Goal: Information Seeking & Learning: Learn about a topic

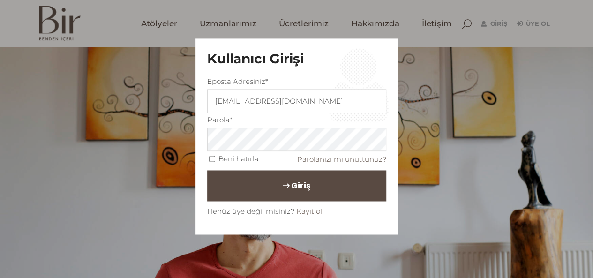
click at [303, 186] on span "Giriş" at bounding box center [300, 186] width 19 height 16
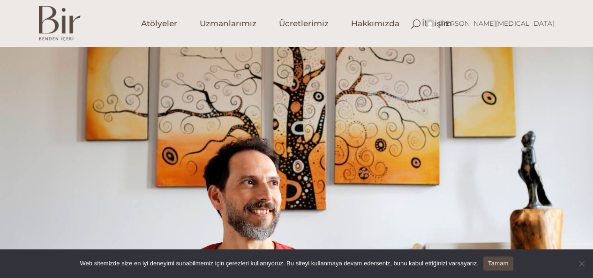
click at [491, 263] on link "Tamam" at bounding box center [499, 264] width 30 height 14
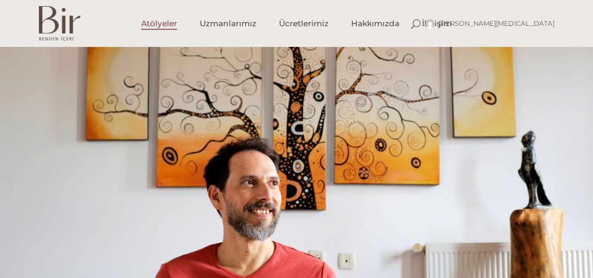
click at [160, 19] on span "Atölyeler" at bounding box center [159, 23] width 36 height 11
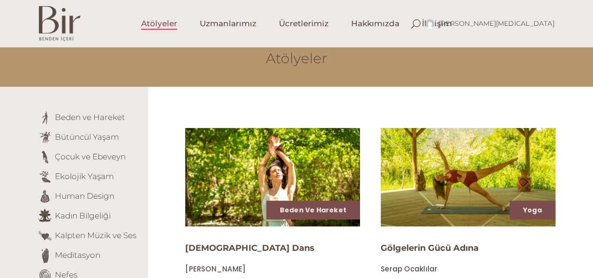
scroll to position [94, 0]
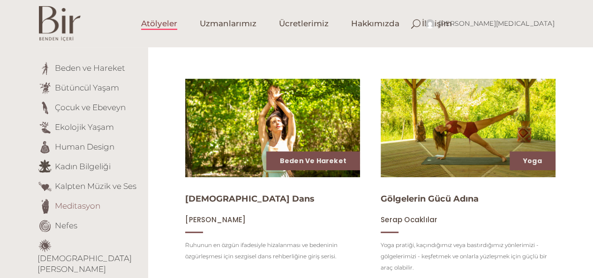
click at [79, 205] on link "Meditasyon" at bounding box center [78, 205] width 46 height 9
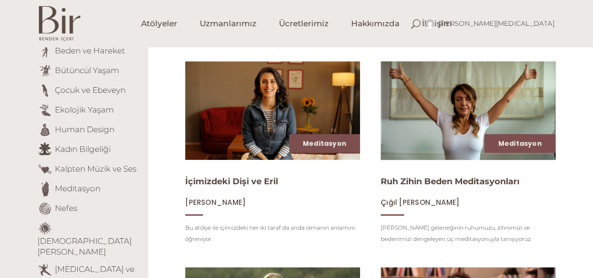
scroll to position [141, 0]
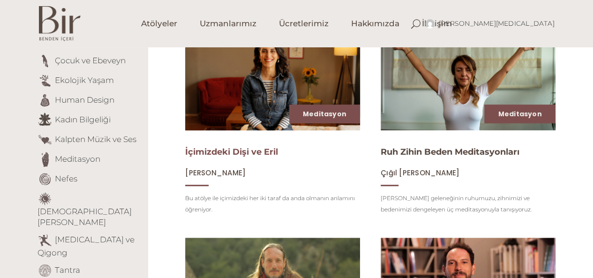
click at [270, 154] on link "İçimizdeki Dişi ve Eril" at bounding box center [231, 152] width 93 height 10
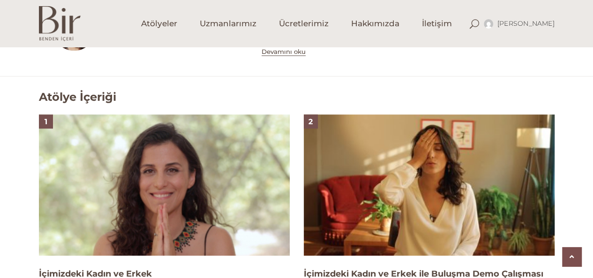
scroll to position [516, 0]
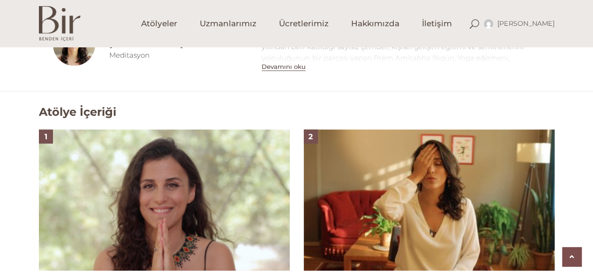
click at [369, 191] on img at bounding box center [429, 199] width 251 height 141
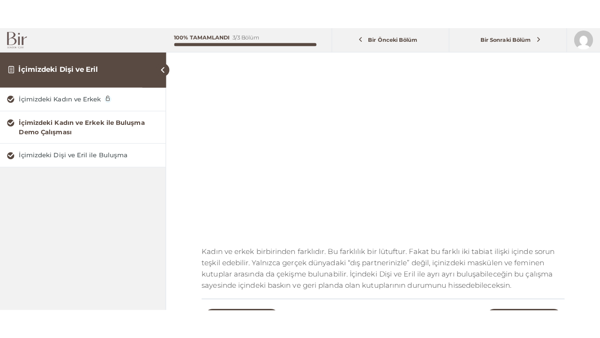
scroll to position [141, 0]
